Goal: Task Accomplishment & Management: Use online tool/utility

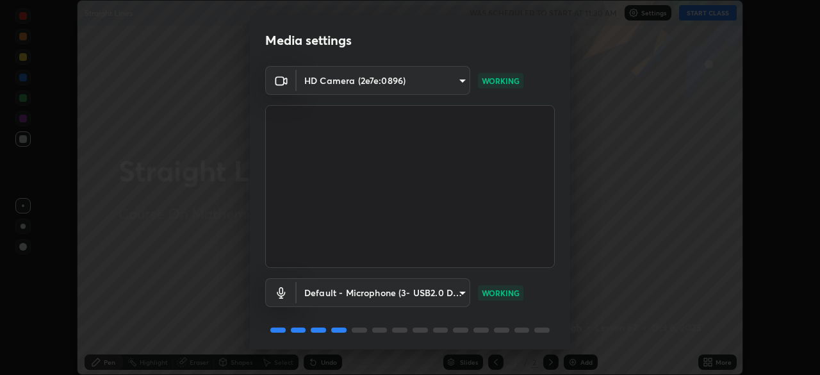
scroll to position [45, 0]
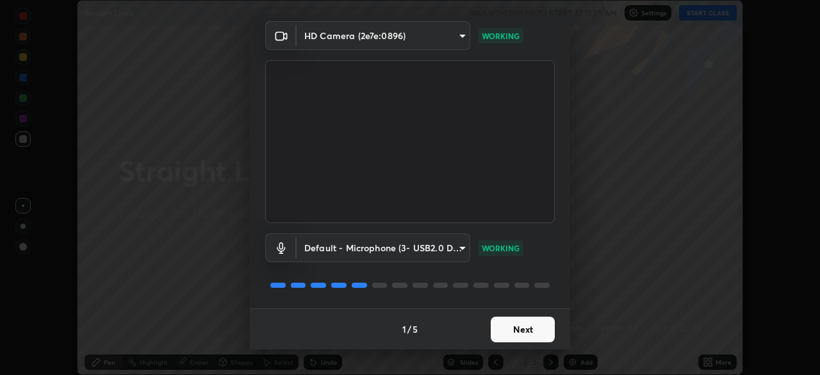
click at [527, 326] on button "Next" at bounding box center [523, 330] width 64 height 26
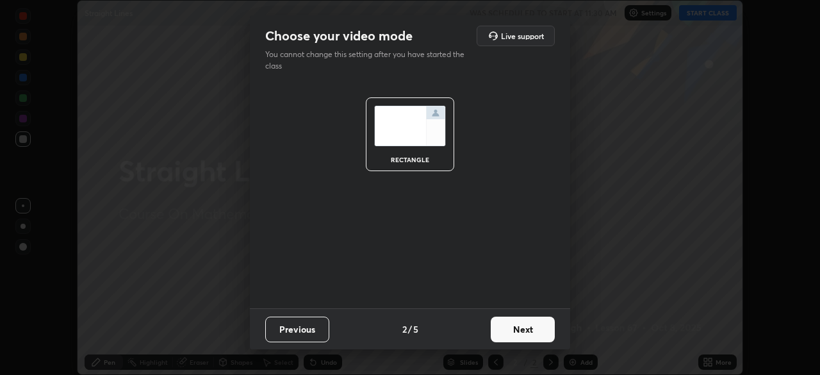
scroll to position [0, 0]
click at [522, 332] on button "Next" at bounding box center [523, 330] width 64 height 26
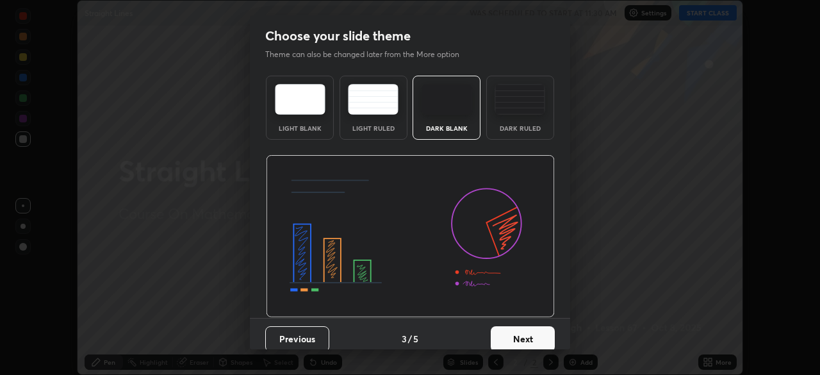
click at [525, 334] on button "Next" at bounding box center [523, 339] width 64 height 26
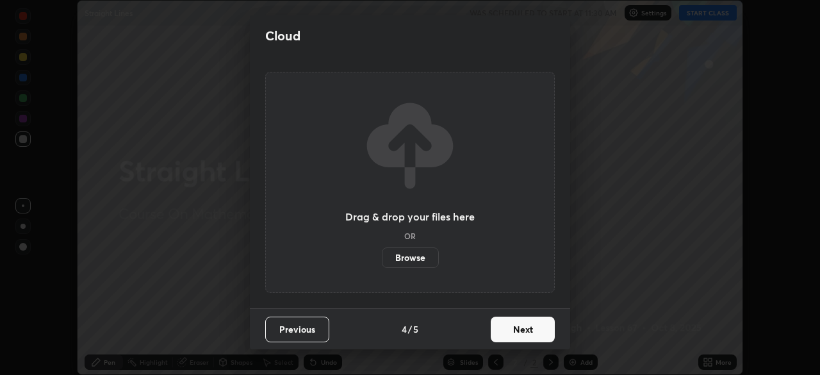
click at [526, 338] on button "Next" at bounding box center [523, 330] width 64 height 26
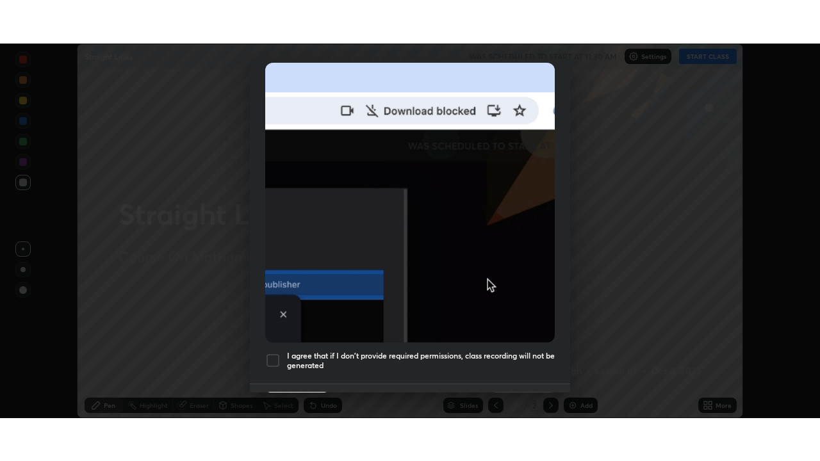
scroll to position [290, 0]
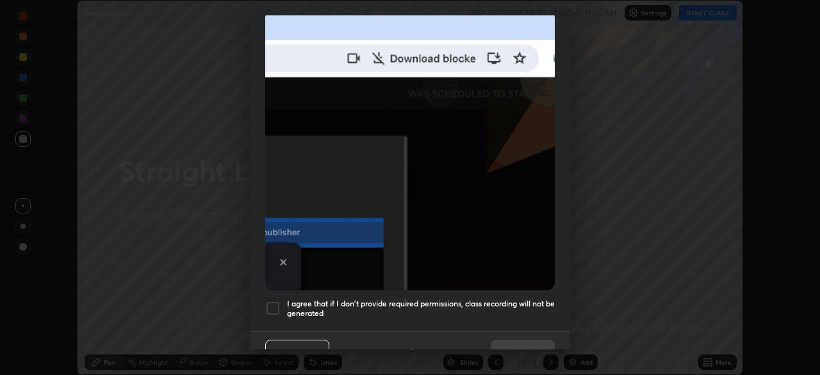
click at [485, 299] on h5 "I agree that if I don't provide required permissions, class recording will not …" at bounding box center [421, 309] width 268 height 20
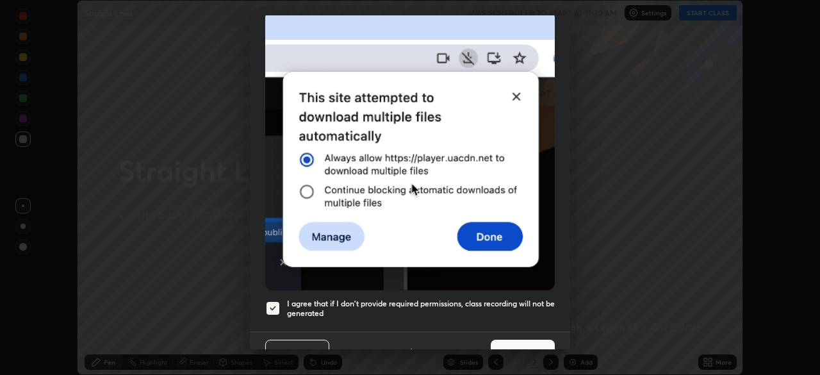
click at [517, 340] on button "Done" at bounding box center [523, 353] width 64 height 26
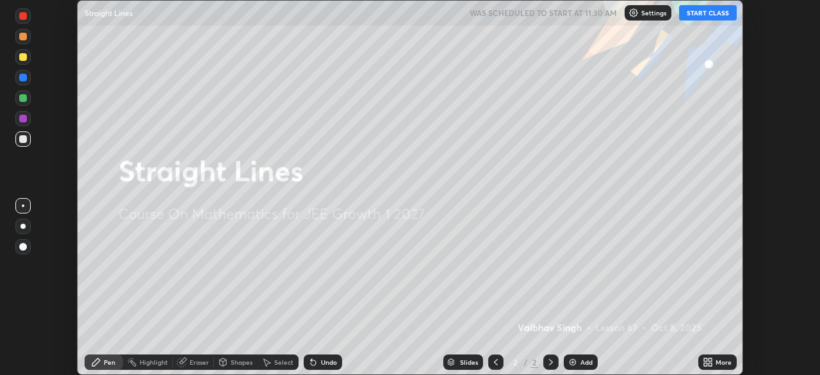
click at [704, 13] on button "START CLASS" at bounding box center [708, 12] width 58 height 15
click at [577, 359] on div "Add" at bounding box center [581, 361] width 34 height 15
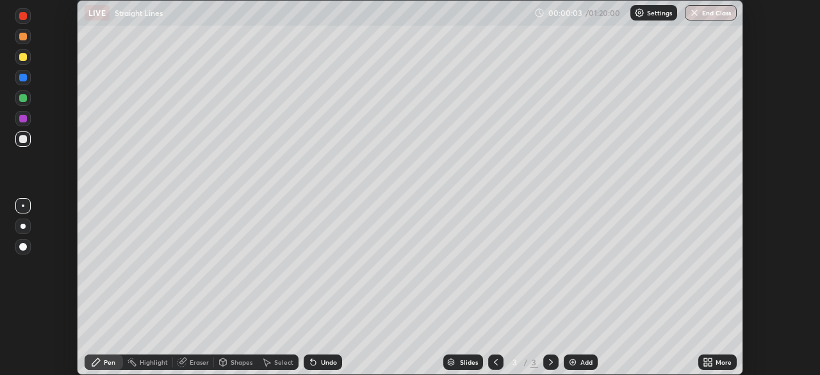
click at [23, 226] on div at bounding box center [23, 226] width 5 height 5
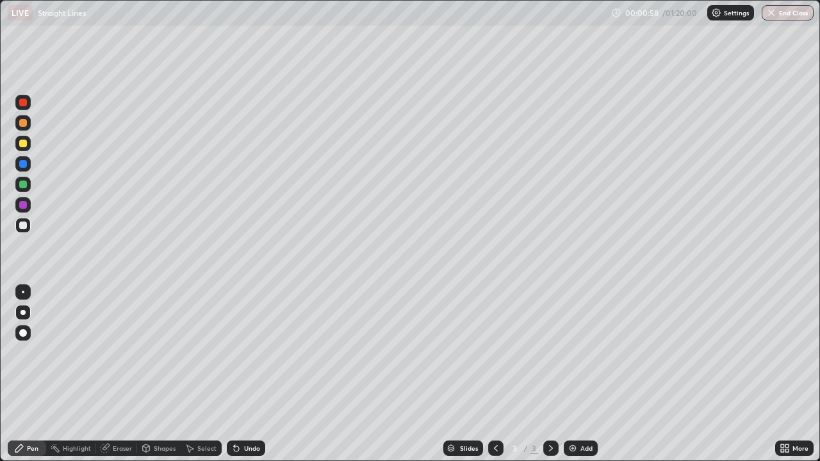
click at [105, 374] on icon at bounding box center [105, 449] width 8 height 8
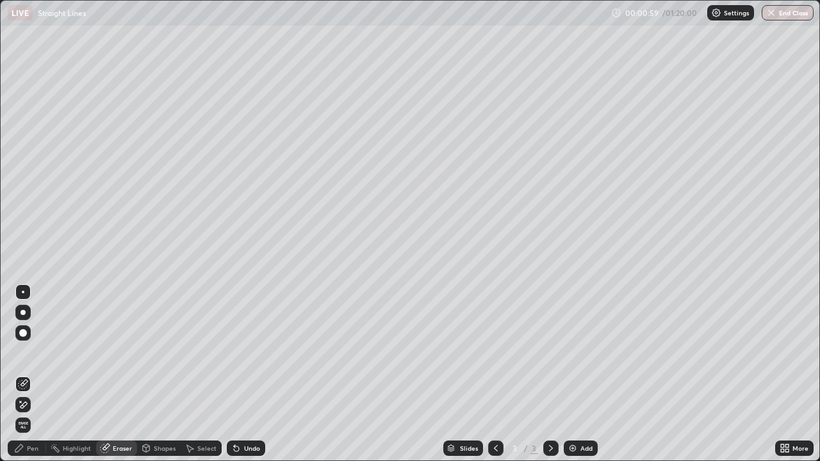
click at [26, 374] on icon at bounding box center [24, 405] width 7 height 6
click at [39, 374] on div "Pen" at bounding box center [27, 448] width 38 height 15
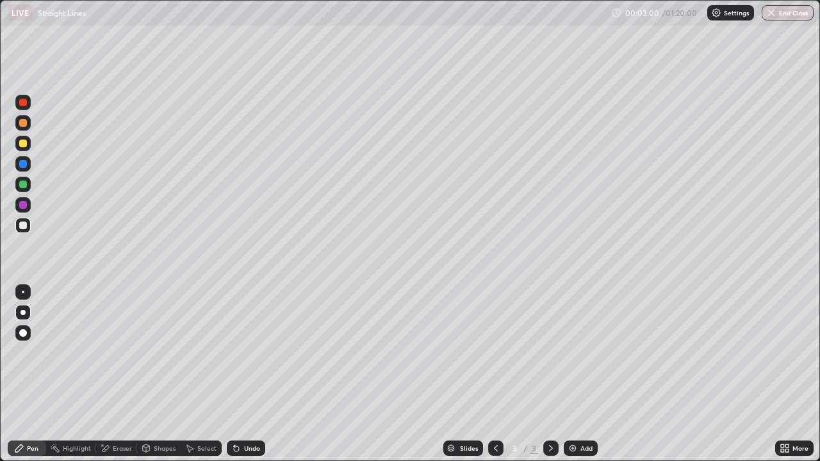
click at [23, 145] on div at bounding box center [23, 144] width 8 height 8
click at [28, 230] on div at bounding box center [22, 225] width 15 height 15
click at [28, 144] on div at bounding box center [22, 143] width 15 height 15
click at [584, 374] on div "Add" at bounding box center [587, 448] width 12 height 6
click at [491, 374] on icon at bounding box center [496, 448] width 10 height 10
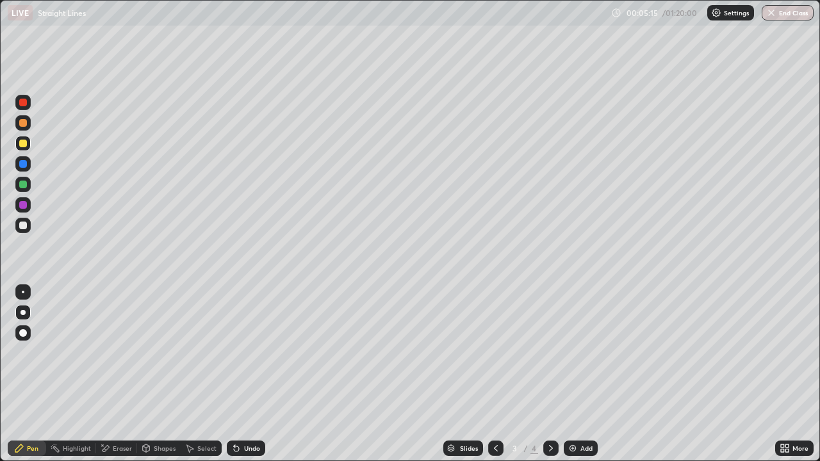
click at [550, 374] on icon at bounding box center [551, 448] width 10 height 10
click at [24, 225] on div at bounding box center [23, 226] width 8 height 8
click at [26, 142] on div at bounding box center [23, 144] width 8 height 8
click at [26, 229] on div at bounding box center [23, 226] width 8 height 8
click at [497, 374] on icon at bounding box center [496, 448] width 10 height 10
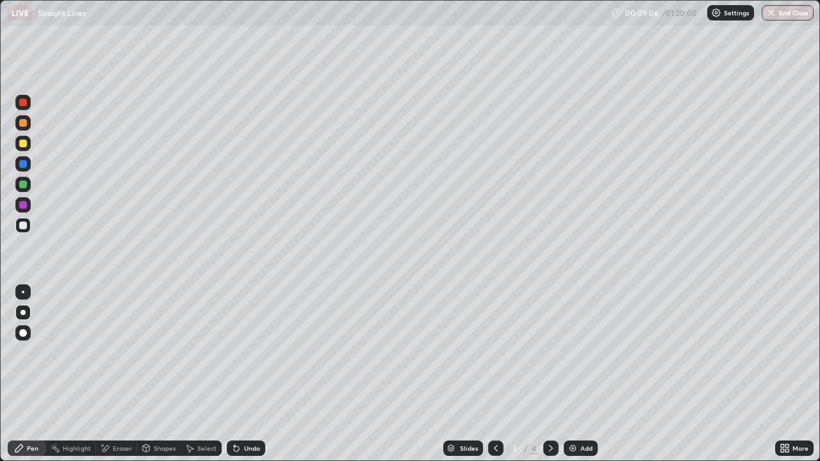
click at [548, 374] on icon at bounding box center [551, 448] width 10 height 10
click at [26, 146] on div at bounding box center [23, 144] width 8 height 8
click at [572, 374] on img at bounding box center [573, 448] width 10 height 10
click at [24, 226] on div at bounding box center [23, 226] width 8 height 8
click at [249, 374] on div "Undo" at bounding box center [252, 448] width 16 height 6
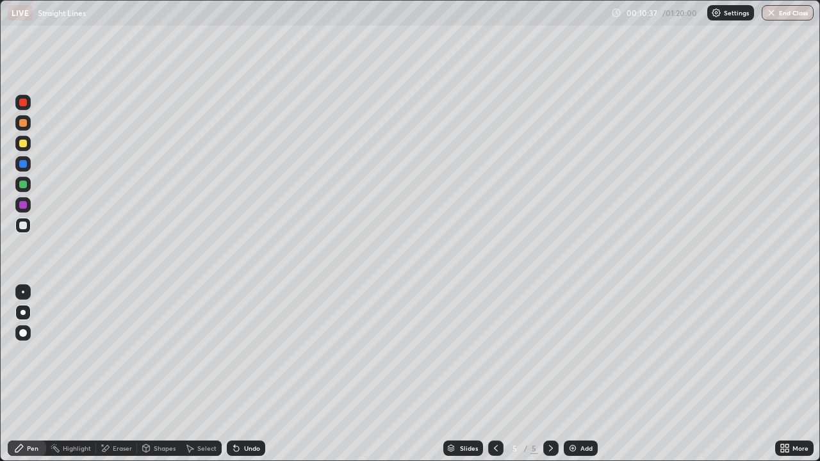
click at [26, 144] on div at bounding box center [23, 144] width 8 height 8
click at [24, 226] on div at bounding box center [23, 226] width 8 height 8
click at [23, 151] on div at bounding box center [22, 143] width 15 height 15
click at [19, 225] on div at bounding box center [23, 226] width 8 height 8
click at [495, 374] on icon at bounding box center [496, 448] width 10 height 10
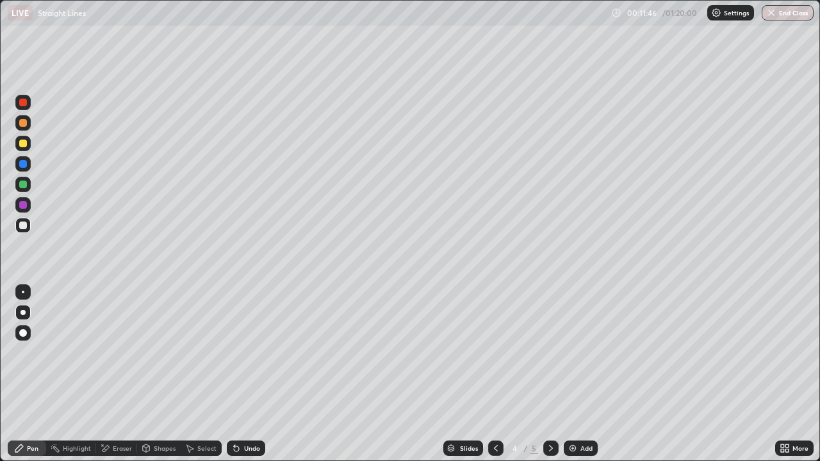
click at [546, 374] on icon at bounding box center [551, 448] width 10 height 10
click at [574, 374] on img at bounding box center [573, 448] width 10 height 10
click at [29, 147] on div at bounding box center [22, 143] width 15 height 15
click at [575, 374] on img at bounding box center [573, 448] width 10 height 10
click at [22, 224] on div at bounding box center [23, 226] width 8 height 8
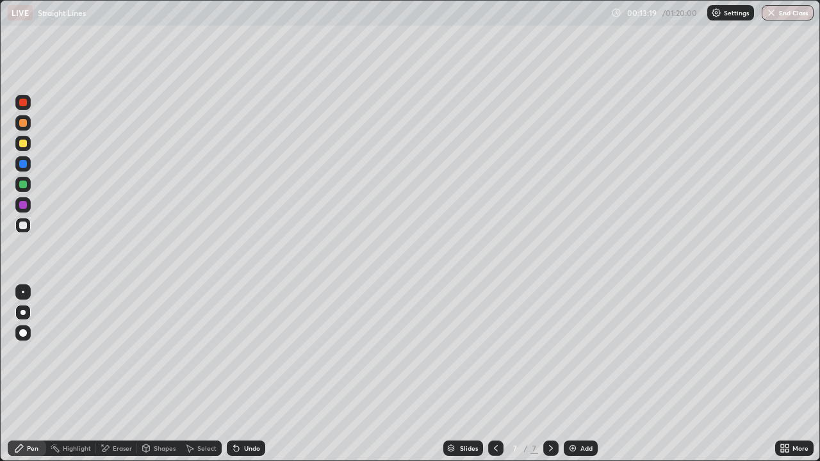
click at [23, 142] on div at bounding box center [23, 144] width 8 height 8
click at [495, 374] on icon at bounding box center [496, 448] width 10 height 10
click at [549, 374] on icon at bounding box center [551, 448] width 10 height 10
click at [23, 226] on div at bounding box center [23, 226] width 8 height 8
click at [26, 151] on div at bounding box center [22, 143] width 15 height 15
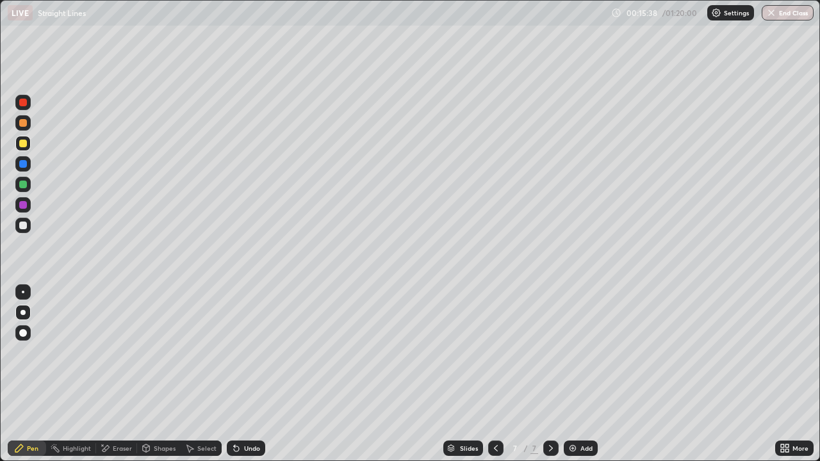
click at [29, 226] on div at bounding box center [22, 225] width 15 height 15
click at [23, 144] on div at bounding box center [23, 144] width 8 height 8
click at [30, 106] on div at bounding box center [22, 102] width 15 height 15
click at [23, 223] on div at bounding box center [23, 226] width 8 height 8
click at [173, 374] on div "Shapes" at bounding box center [159, 448] width 44 height 15
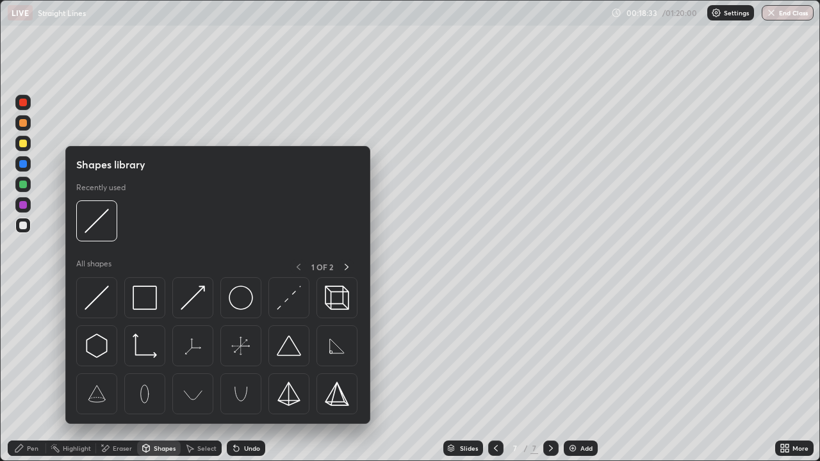
click at [18, 374] on div at bounding box center [23, 263] width 21 height 343
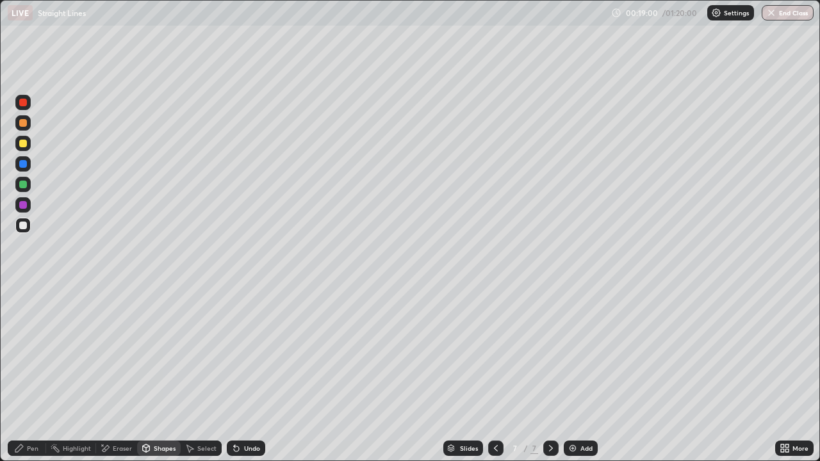
click at [586, 374] on div "Add" at bounding box center [587, 448] width 12 height 6
click at [34, 374] on div "Pen" at bounding box center [33, 448] width 12 height 6
click at [234, 374] on icon at bounding box center [236, 449] width 5 height 5
click at [236, 374] on icon at bounding box center [236, 449] width 5 height 5
click at [28, 144] on div at bounding box center [22, 143] width 15 height 15
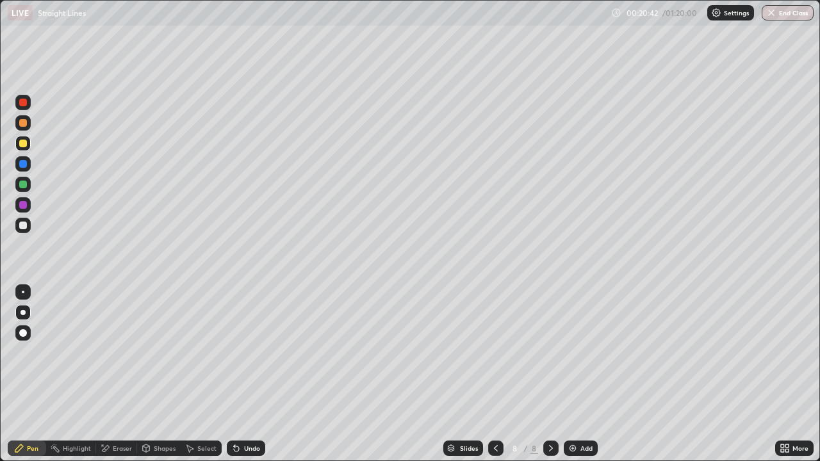
click at [21, 222] on div at bounding box center [23, 226] width 8 height 8
click at [25, 143] on div at bounding box center [23, 144] width 8 height 8
click at [493, 374] on icon at bounding box center [496, 448] width 10 height 10
click at [550, 374] on icon at bounding box center [551, 448] width 10 height 10
click at [550, 374] on icon at bounding box center [551, 448] width 4 height 6
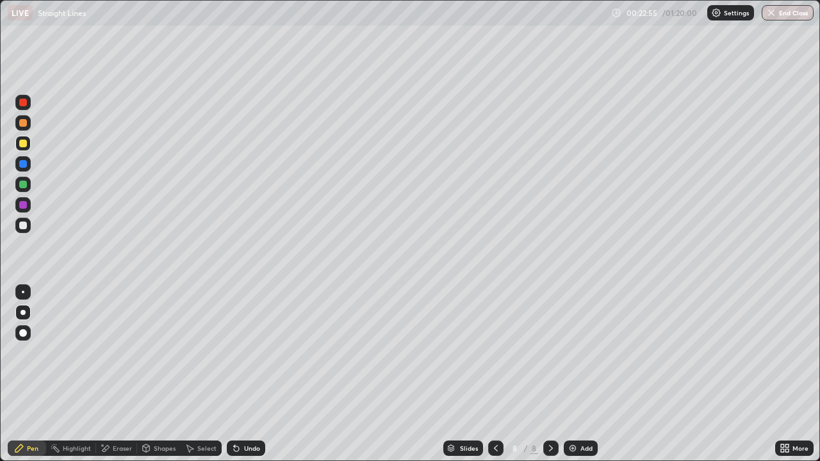
click at [494, 374] on icon at bounding box center [496, 448] width 10 height 10
click at [546, 374] on icon at bounding box center [551, 448] width 10 height 10
click at [573, 374] on img at bounding box center [573, 448] width 10 height 10
click at [28, 225] on div at bounding box center [22, 225] width 15 height 15
click at [26, 228] on div at bounding box center [23, 226] width 8 height 8
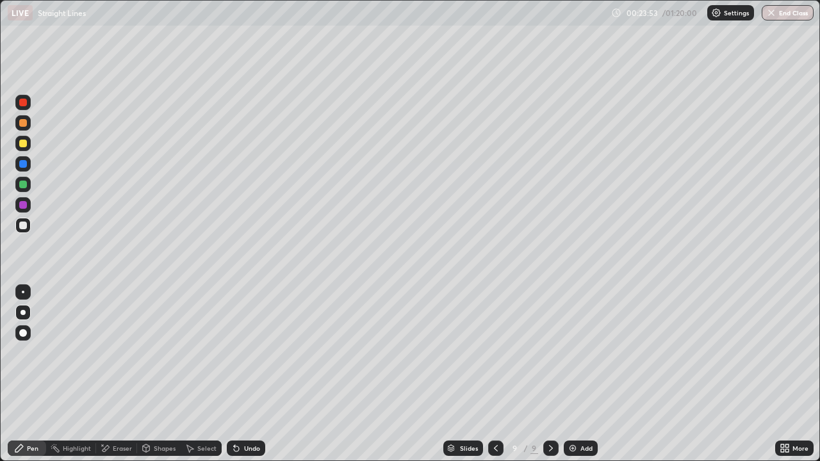
click at [24, 144] on div at bounding box center [23, 144] width 8 height 8
click at [241, 374] on div "Undo" at bounding box center [246, 448] width 38 height 15
click at [247, 374] on div "Undo" at bounding box center [252, 448] width 16 height 6
click at [24, 224] on div at bounding box center [23, 226] width 8 height 8
click at [24, 104] on div at bounding box center [23, 103] width 8 height 8
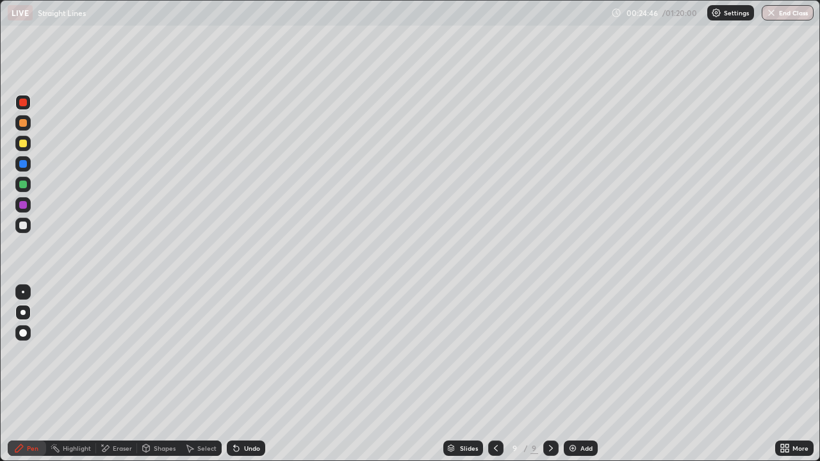
click at [28, 228] on div at bounding box center [22, 225] width 15 height 15
click at [495, 374] on icon at bounding box center [496, 448] width 10 height 10
click at [550, 374] on icon at bounding box center [551, 448] width 10 height 10
click at [544, 374] on div at bounding box center [550, 448] width 15 height 15
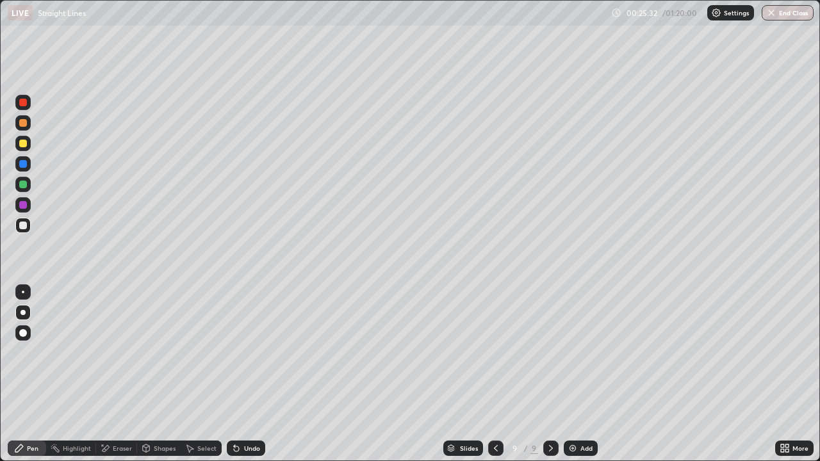
click at [21, 148] on div at bounding box center [22, 143] width 15 height 15
click at [25, 226] on div at bounding box center [23, 226] width 8 height 8
click at [29, 144] on div at bounding box center [22, 143] width 15 height 15
click at [22, 104] on div at bounding box center [23, 103] width 8 height 8
click at [0, 349] on div "Setting up your live class" at bounding box center [410, 230] width 820 height 461
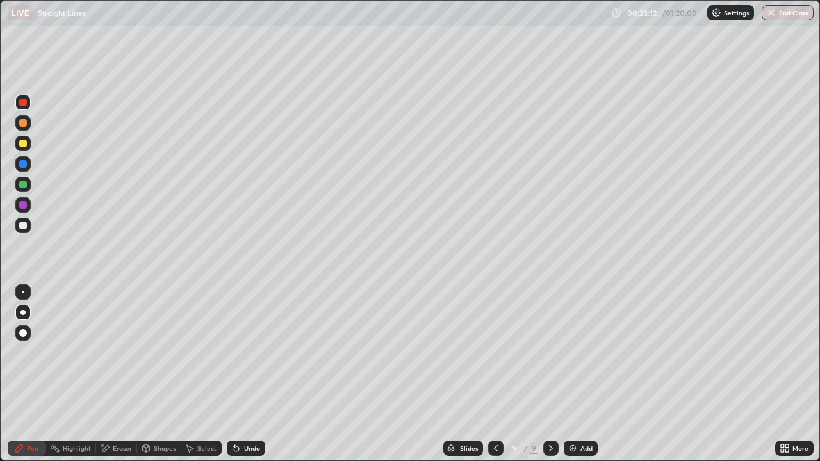
click at [572, 374] on img at bounding box center [573, 448] width 10 height 10
click at [24, 226] on div at bounding box center [23, 226] width 8 height 8
click at [26, 144] on div at bounding box center [23, 144] width 8 height 8
click at [23, 227] on div at bounding box center [23, 226] width 8 height 8
click at [24, 146] on div at bounding box center [23, 144] width 8 height 8
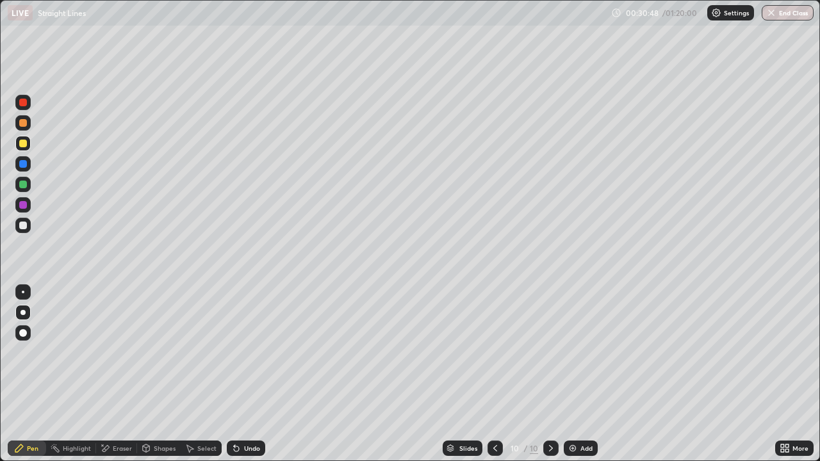
click at [29, 227] on div at bounding box center [22, 225] width 15 height 15
click at [24, 103] on div at bounding box center [23, 103] width 8 height 8
click at [23, 226] on div at bounding box center [23, 226] width 8 height 8
click at [578, 374] on div "Add" at bounding box center [581, 448] width 34 height 15
click at [23, 103] on div at bounding box center [23, 103] width 8 height 8
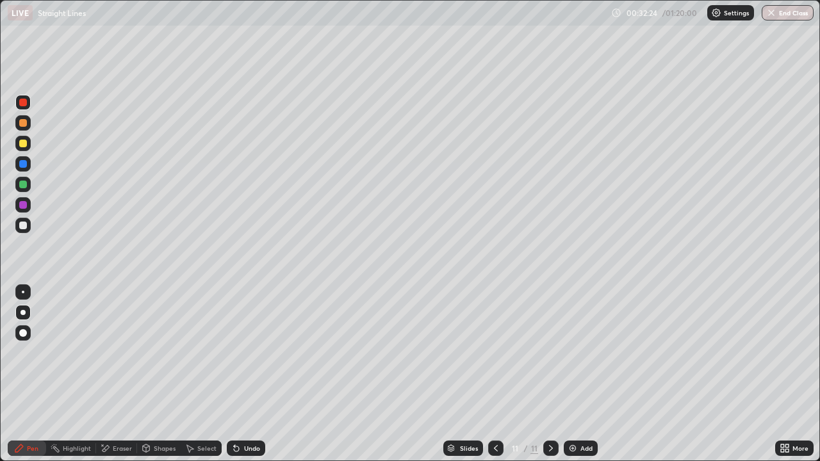
click at [22, 226] on div at bounding box center [23, 226] width 8 height 8
click at [24, 144] on div at bounding box center [23, 144] width 8 height 8
click at [240, 374] on div "Undo" at bounding box center [246, 448] width 38 height 15
click at [242, 374] on div "Undo" at bounding box center [246, 448] width 38 height 15
click at [24, 226] on div at bounding box center [23, 226] width 8 height 8
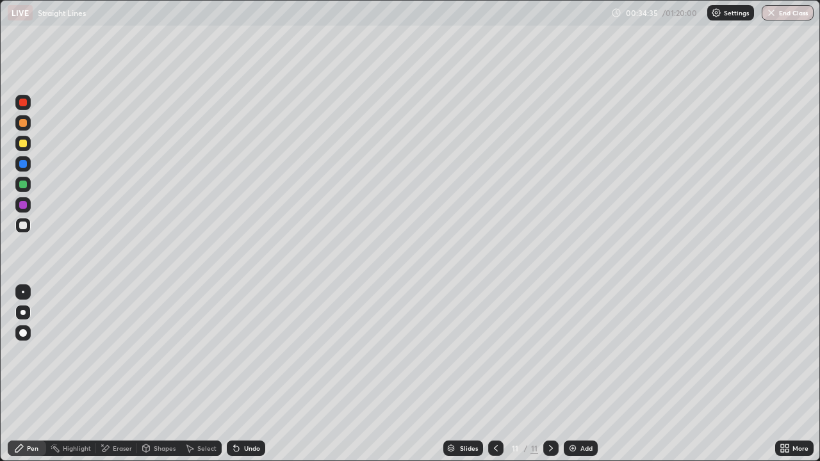
click at [25, 223] on div at bounding box center [23, 226] width 8 height 8
click at [26, 140] on div at bounding box center [22, 143] width 15 height 15
click at [21, 225] on div at bounding box center [23, 226] width 8 height 8
click at [24, 185] on div at bounding box center [23, 185] width 8 height 8
click at [23, 227] on div at bounding box center [23, 226] width 8 height 8
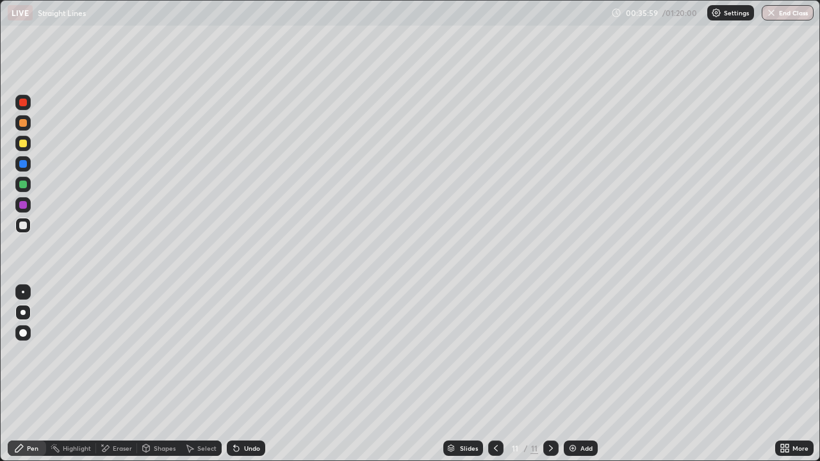
click at [23, 144] on div at bounding box center [23, 144] width 8 height 8
click at [28, 105] on div at bounding box center [22, 102] width 15 height 15
click at [24, 143] on div at bounding box center [23, 144] width 8 height 8
click at [25, 109] on div at bounding box center [22, 102] width 15 height 15
click at [23, 200] on div at bounding box center [22, 204] width 15 height 15
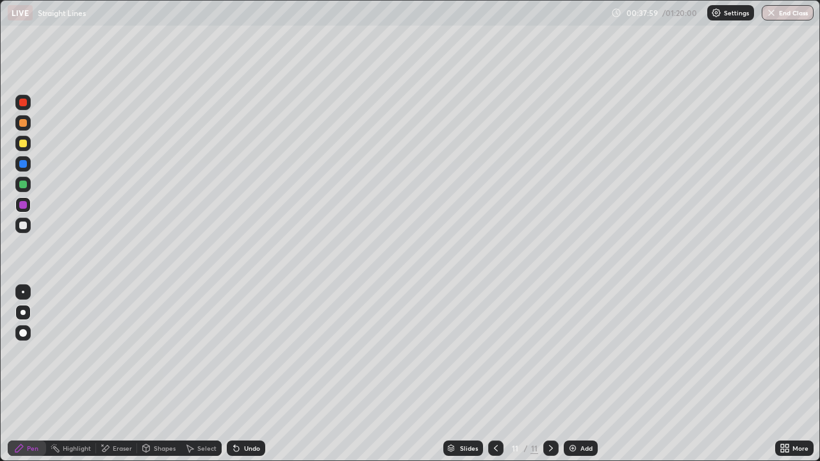
click at [74, 374] on div "Highlight" at bounding box center [77, 448] width 28 height 6
click at [119, 374] on div "Eraser" at bounding box center [116, 448] width 41 height 15
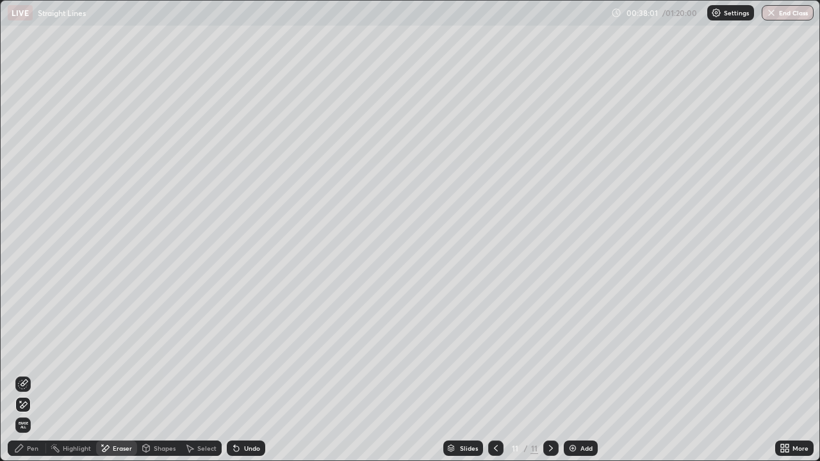
click at [30, 374] on div "Pen" at bounding box center [33, 448] width 12 height 6
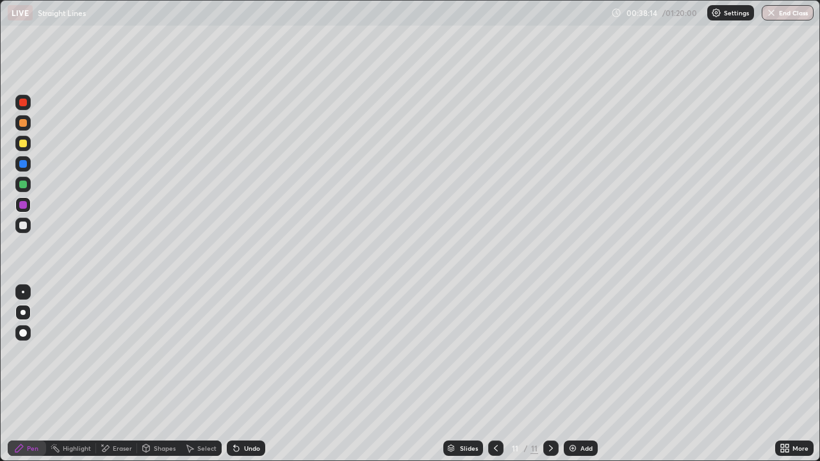
click at [24, 143] on div at bounding box center [23, 144] width 8 height 8
click at [29, 224] on div at bounding box center [22, 225] width 15 height 15
click at [119, 374] on div "Eraser" at bounding box center [122, 448] width 19 height 6
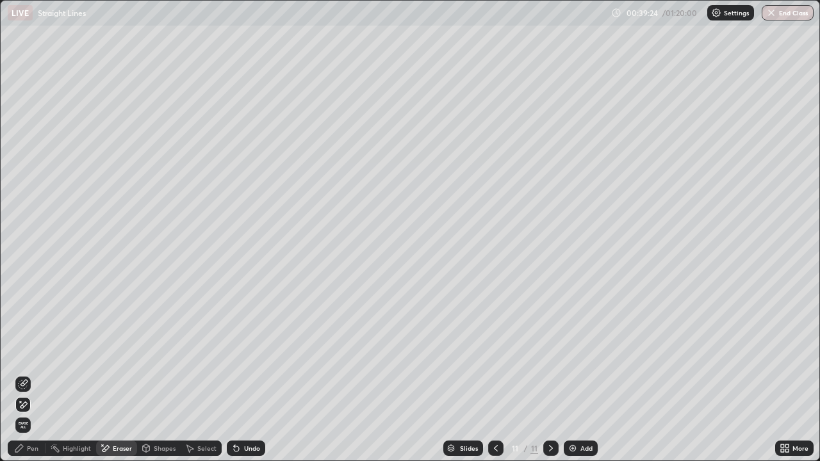
click at [36, 374] on div "Pen" at bounding box center [27, 448] width 38 height 15
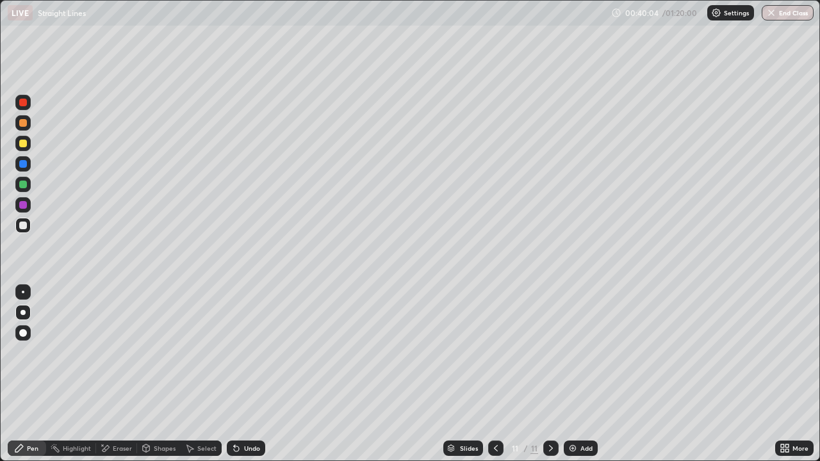
click at [577, 374] on div "Add" at bounding box center [581, 448] width 34 height 15
click at [495, 374] on icon at bounding box center [496, 448] width 10 height 10
click at [23, 144] on div at bounding box center [23, 144] width 8 height 8
click at [28, 183] on div at bounding box center [22, 184] width 15 height 15
click at [26, 230] on div at bounding box center [22, 225] width 15 height 15
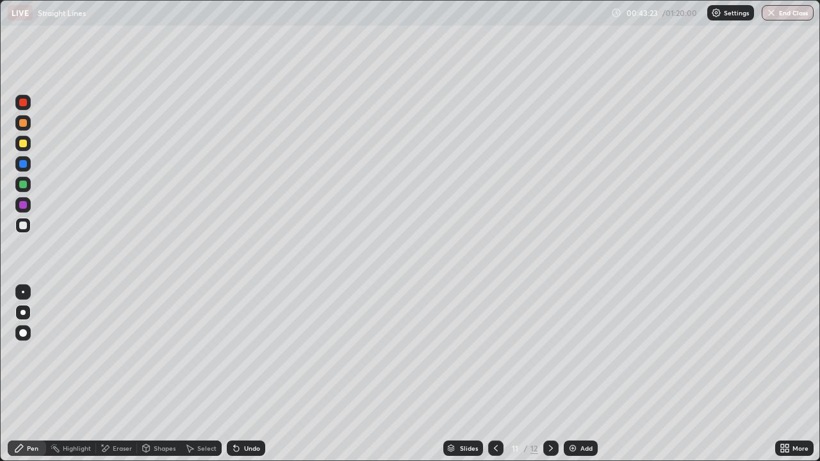
click at [548, 374] on icon at bounding box center [551, 448] width 10 height 10
click at [493, 374] on icon at bounding box center [496, 448] width 10 height 10
click at [550, 374] on icon at bounding box center [551, 448] width 10 height 10
click at [249, 374] on div "Undo" at bounding box center [246, 448] width 38 height 15
click at [250, 374] on div "Undo" at bounding box center [244, 449] width 44 height 26
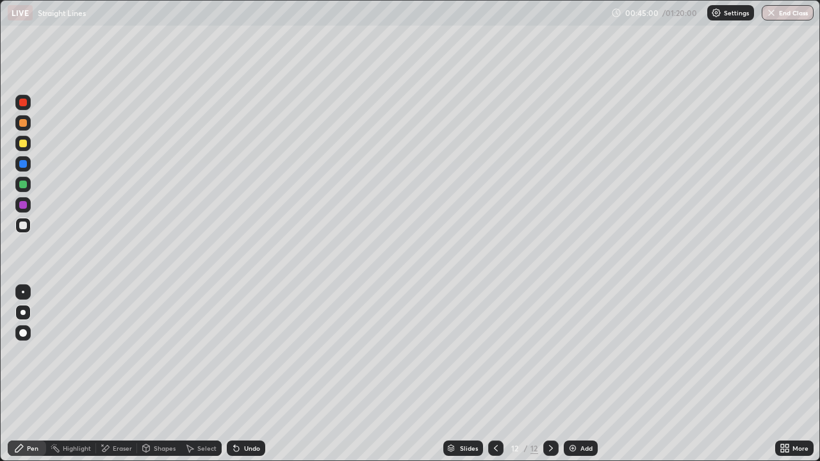
click at [253, 374] on div "Undo" at bounding box center [252, 448] width 16 height 6
click at [252, 374] on div "Undo" at bounding box center [252, 448] width 16 height 6
click at [247, 374] on div "Undo" at bounding box center [252, 448] width 16 height 6
click at [245, 374] on div "Undo" at bounding box center [246, 448] width 38 height 15
click at [246, 374] on div "Undo" at bounding box center [246, 448] width 38 height 15
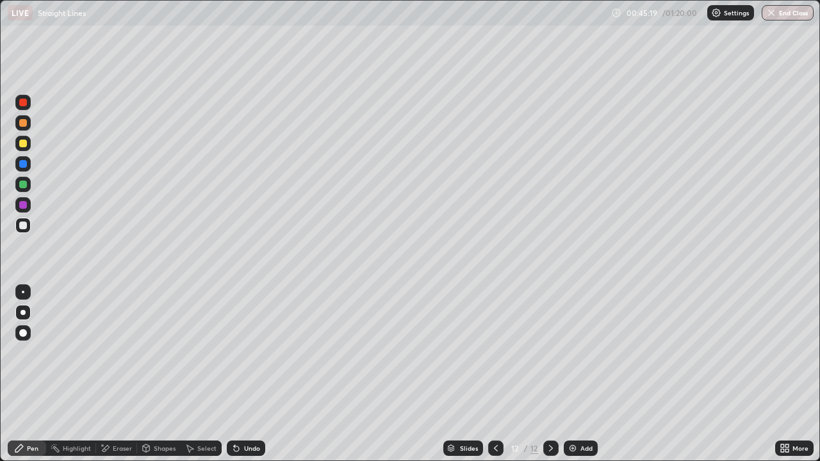
click at [253, 374] on div "Undo" at bounding box center [252, 448] width 16 height 6
click at [247, 374] on div "Undo" at bounding box center [246, 448] width 38 height 15
click at [122, 374] on div "Eraser" at bounding box center [122, 448] width 19 height 6
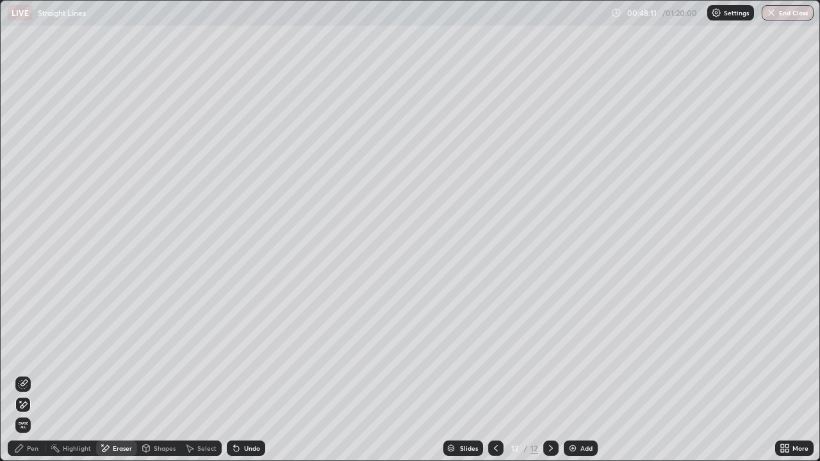
click at [37, 374] on div "Pen" at bounding box center [33, 448] width 12 height 6
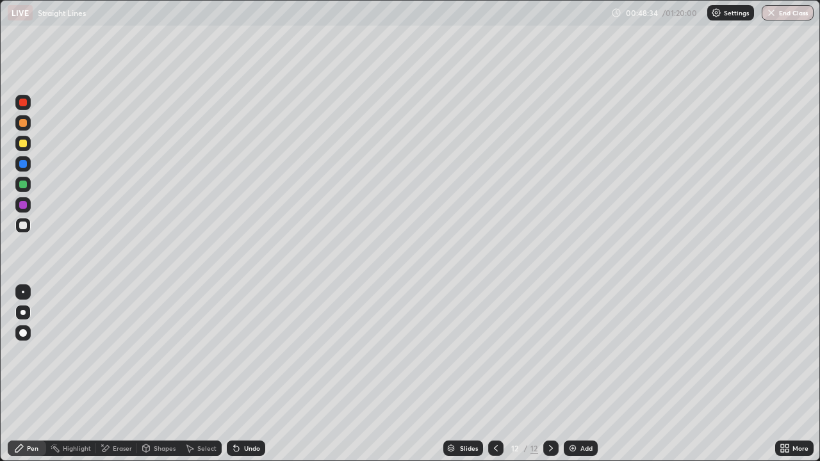
click at [28, 145] on div at bounding box center [22, 143] width 15 height 15
click at [572, 374] on img at bounding box center [573, 448] width 10 height 10
click at [26, 224] on div at bounding box center [23, 226] width 8 height 8
click at [24, 147] on div at bounding box center [23, 144] width 8 height 8
click at [495, 374] on icon at bounding box center [496, 448] width 10 height 10
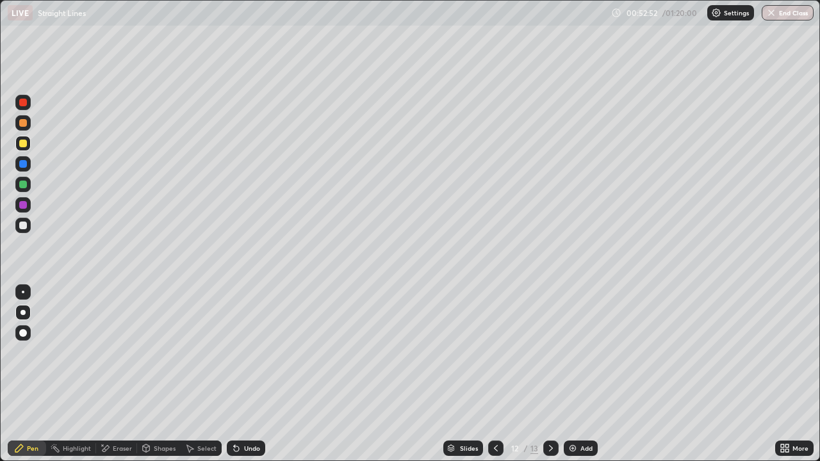
click at [120, 374] on div "Eraser" at bounding box center [116, 448] width 41 height 15
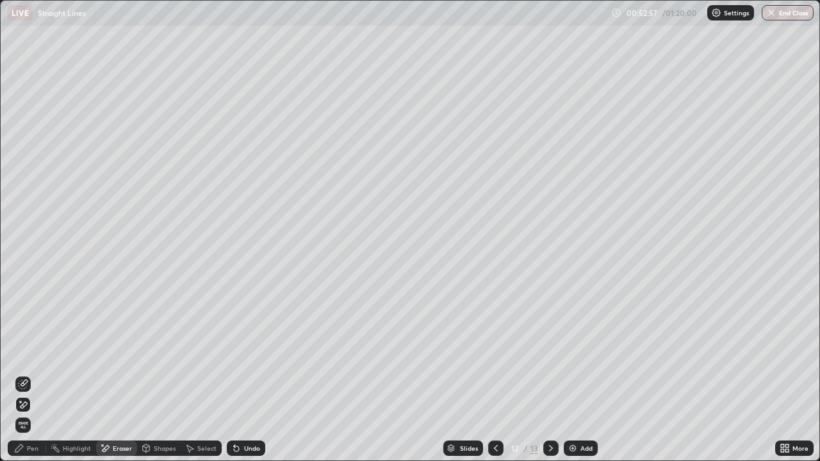
click at [28, 374] on div "Pen" at bounding box center [33, 448] width 12 height 6
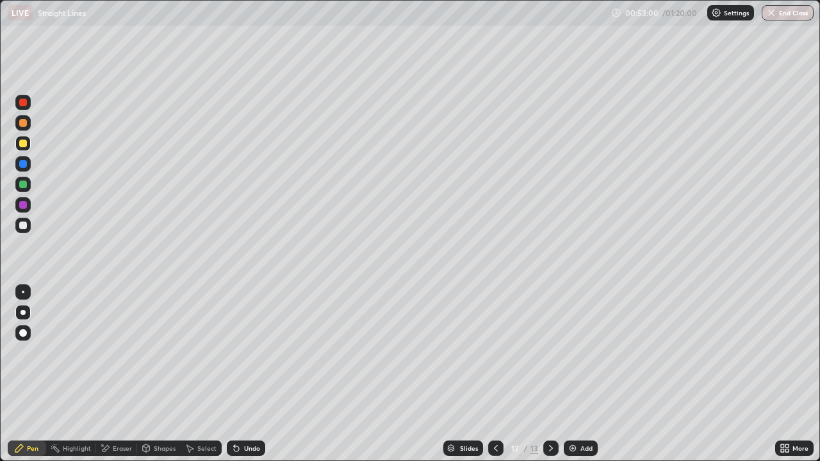
click at [123, 374] on div "Eraser" at bounding box center [116, 448] width 41 height 15
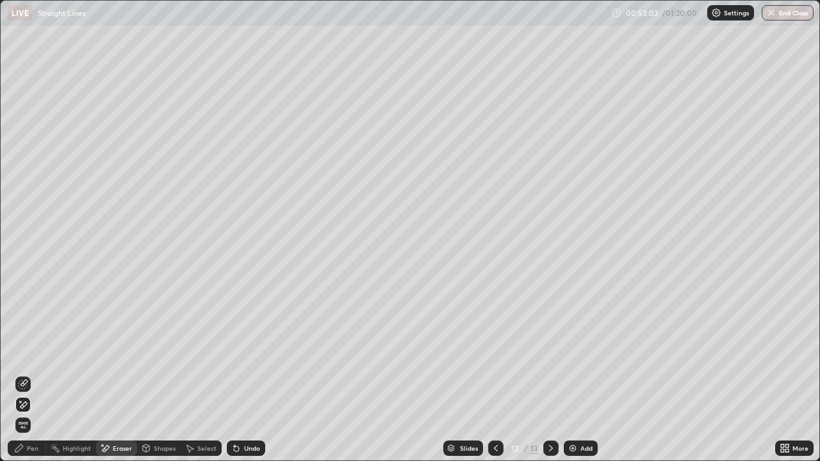
click at [31, 374] on div "Pen" at bounding box center [33, 448] width 12 height 6
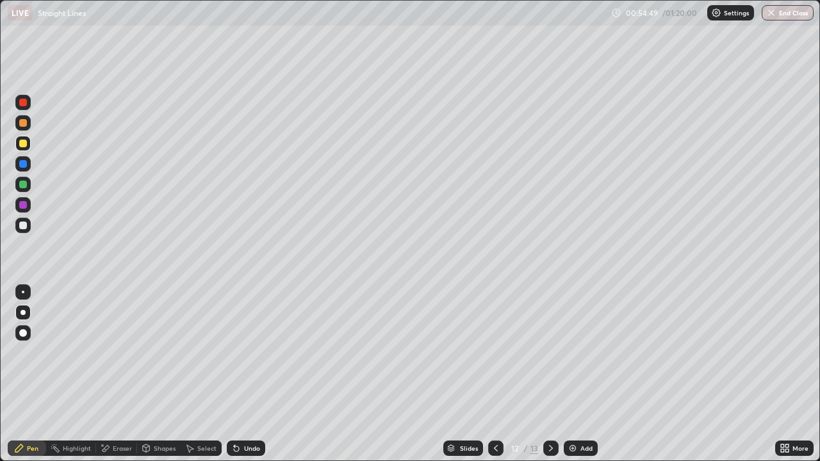
click at [494, 374] on icon at bounding box center [496, 448] width 10 height 10
click at [495, 374] on icon at bounding box center [496, 448] width 10 height 10
click at [550, 374] on icon at bounding box center [551, 448] width 10 height 10
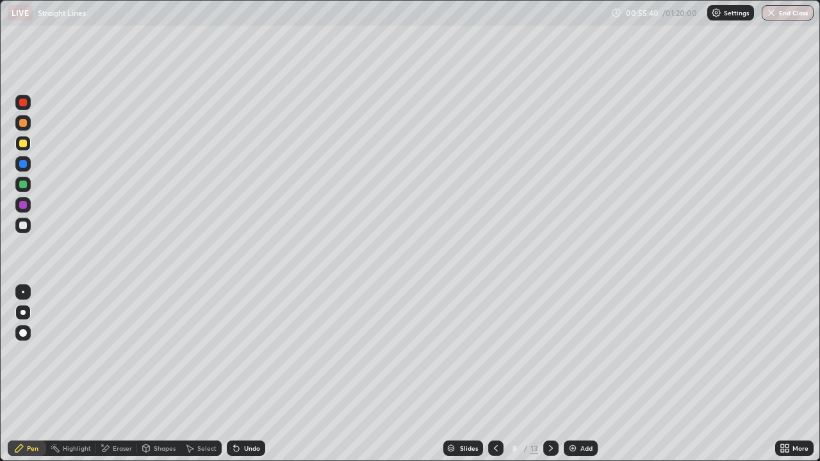
click at [550, 374] on icon at bounding box center [551, 448] width 10 height 10
click at [550, 374] on icon at bounding box center [551, 448] width 4 height 6
click at [551, 374] on icon at bounding box center [551, 448] width 10 height 10
click at [548, 374] on icon at bounding box center [551, 448] width 10 height 10
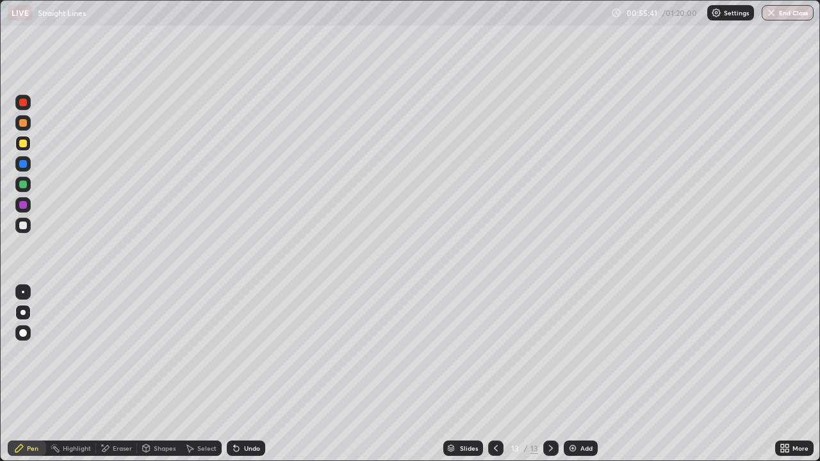
click at [550, 374] on icon at bounding box center [551, 448] width 4 height 6
click at [548, 374] on icon at bounding box center [551, 448] width 10 height 10
click at [576, 374] on img at bounding box center [573, 448] width 10 height 10
click at [24, 188] on div at bounding box center [23, 185] width 8 height 8
click at [111, 374] on div "Eraser" at bounding box center [116, 448] width 41 height 15
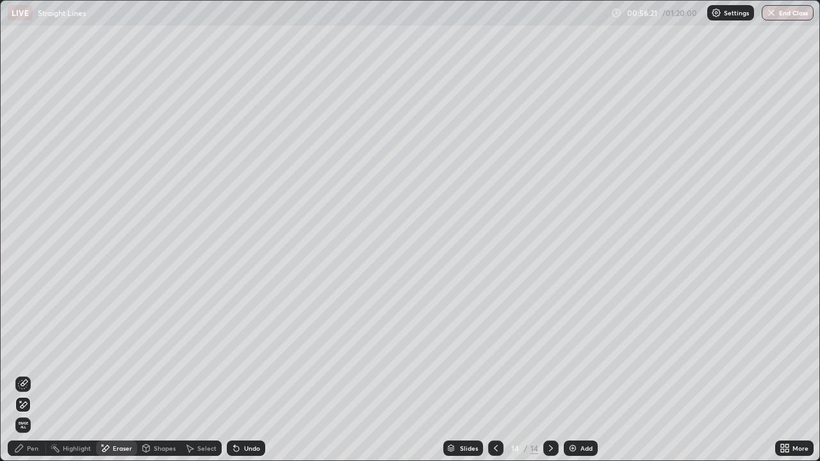
click at [26, 374] on div "Pen" at bounding box center [27, 448] width 38 height 15
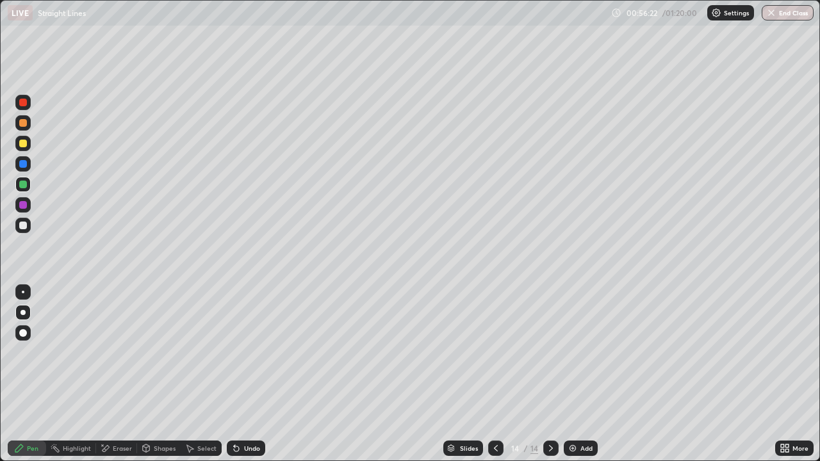
click at [25, 226] on div at bounding box center [23, 226] width 8 height 8
click at [24, 145] on div at bounding box center [23, 144] width 8 height 8
click at [122, 374] on div "Eraser" at bounding box center [122, 448] width 19 height 6
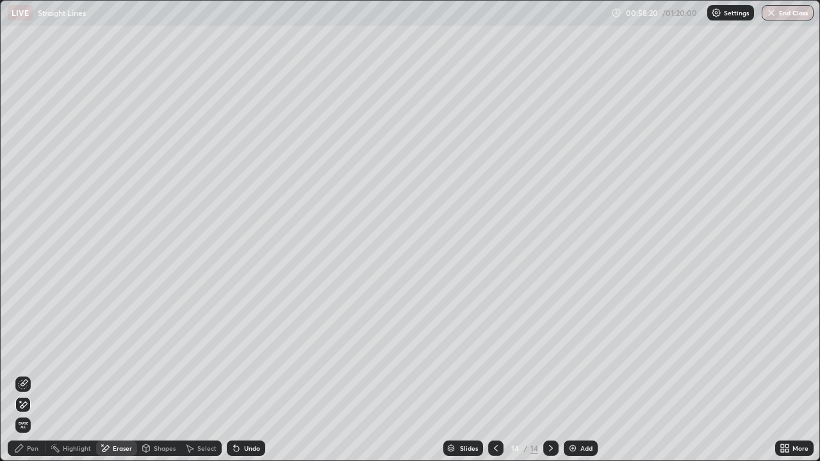
click at [38, 374] on div "Pen" at bounding box center [27, 448] width 38 height 15
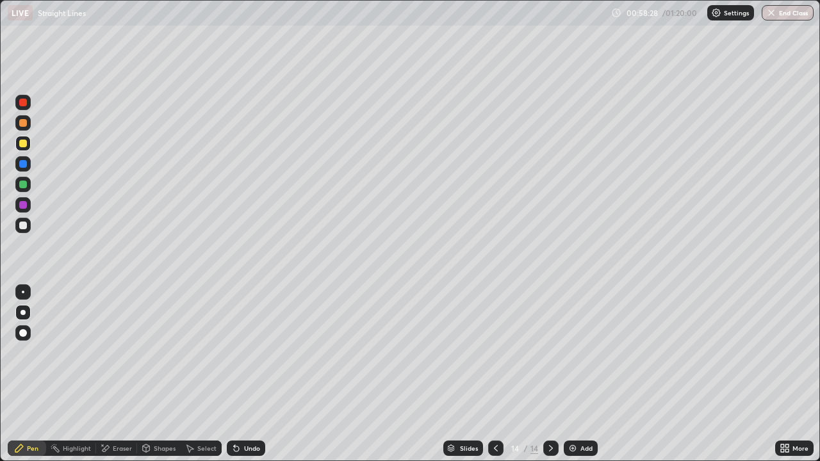
click at [577, 374] on div "Add" at bounding box center [581, 448] width 34 height 15
click at [234, 374] on icon at bounding box center [234, 445] width 1 height 1
click at [233, 374] on icon at bounding box center [236, 448] width 10 height 10
click at [234, 374] on icon at bounding box center [236, 449] width 5 height 5
click at [238, 374] on div "Undo" at bounding box center [246, 448] width 38 height 15
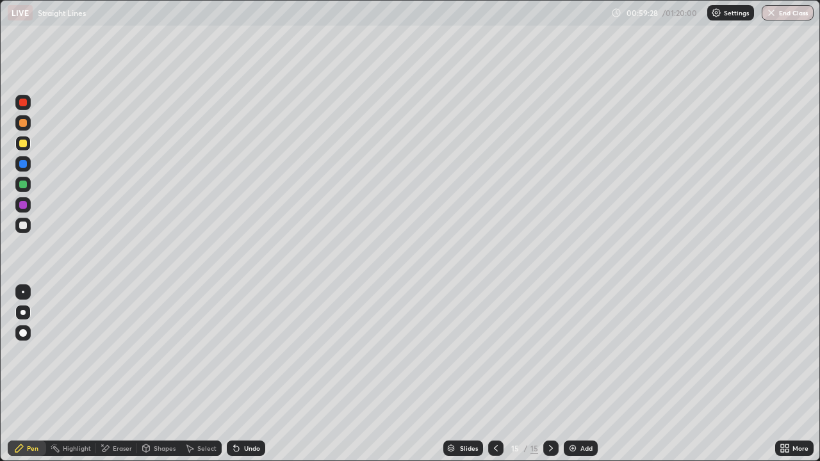
click at [24, 226] on div at bounding box center [23, 226] width 8 height 8
click at [500, 374] on div at bounding box center [495, 448] width 15 height 15
click at [496, 374] on icon at bounding box center [496, 448] width 10 height 10
click at [550, 374] on icon at bounding box center [551, 448] width 10 height 10
click at [548, 374] on icon at bounding box center [551, 448] width 10 height 10
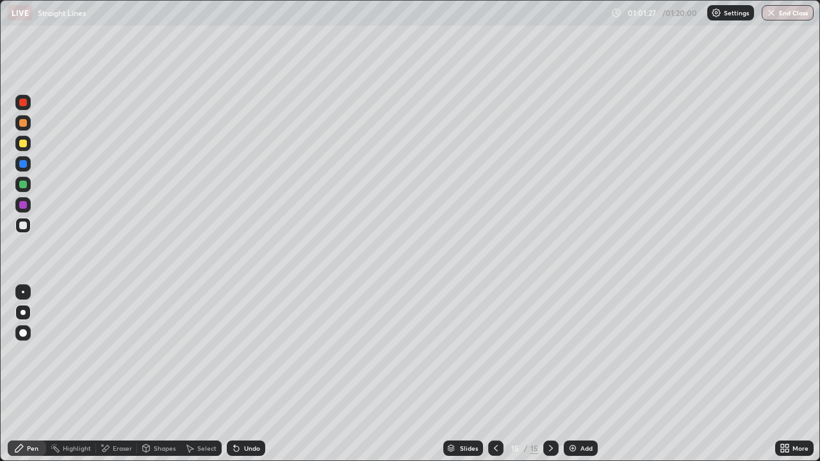
click at [119, 374] on div "Eraser" at bounding box center [122, 448] width 19 height 6
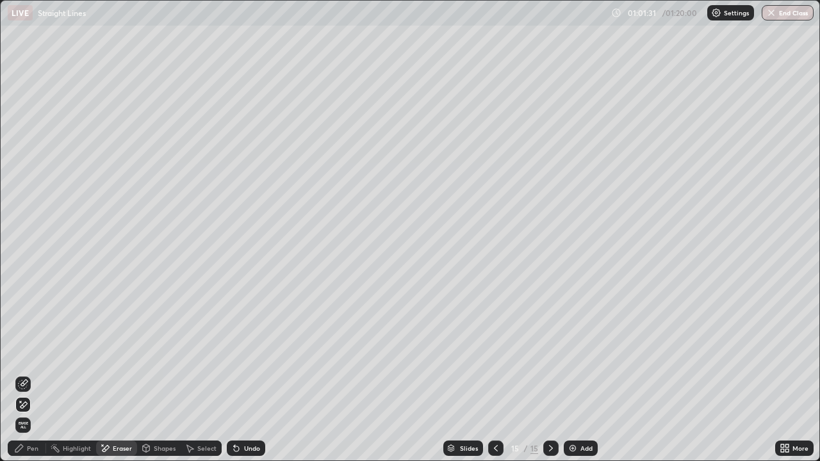
click at [40, 374] on div "Pen" at bounding box center [27, 448] width 38 height 15
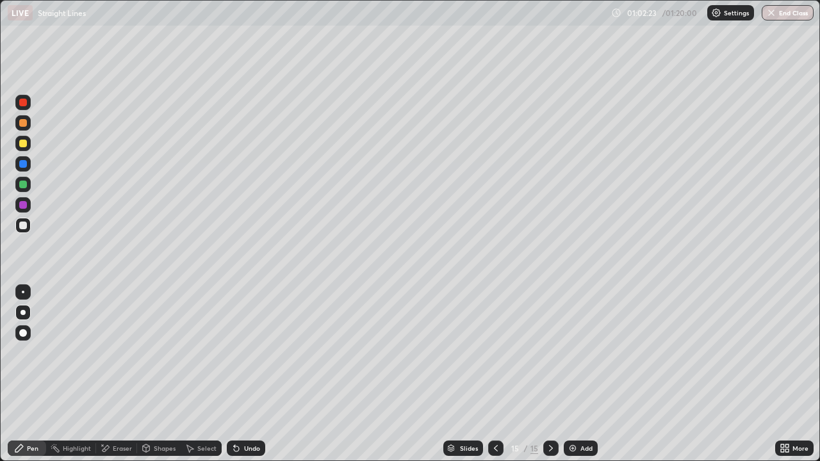
click at [786, 15] on button "End Class" at bounding box center [788, 12] width 52 height 15
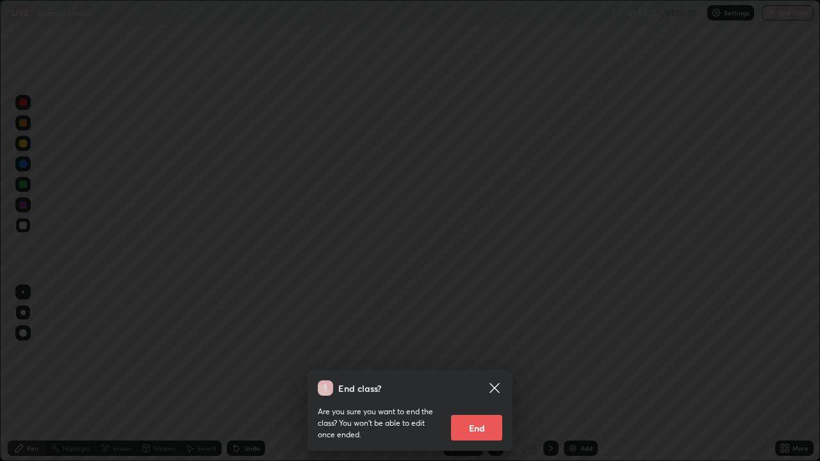
click at [476, 374] on button "End" at bounding box center [476, 428] width 51 height 26
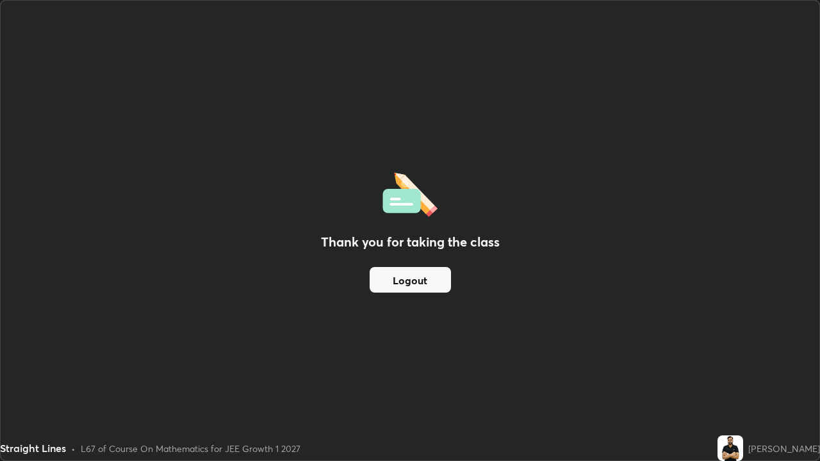
click at [472, 94] on div "Thank you for taking the class Logout" at bounding box center [410, 231] width 819 height 460
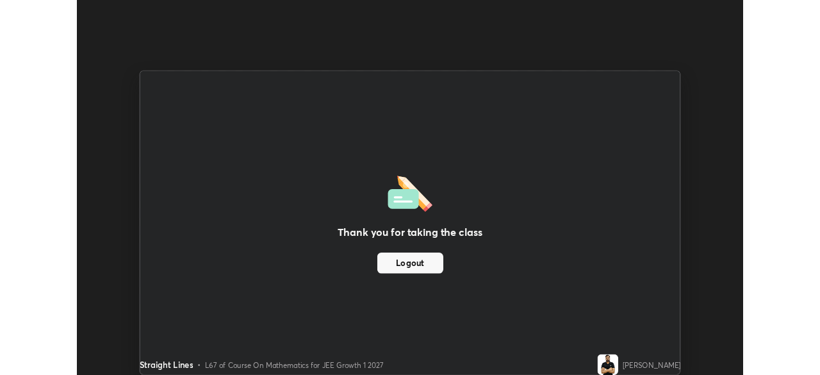
scroll to position [63700, 63255]
